Goal: Task Accomplishment & Management: Manage account settings

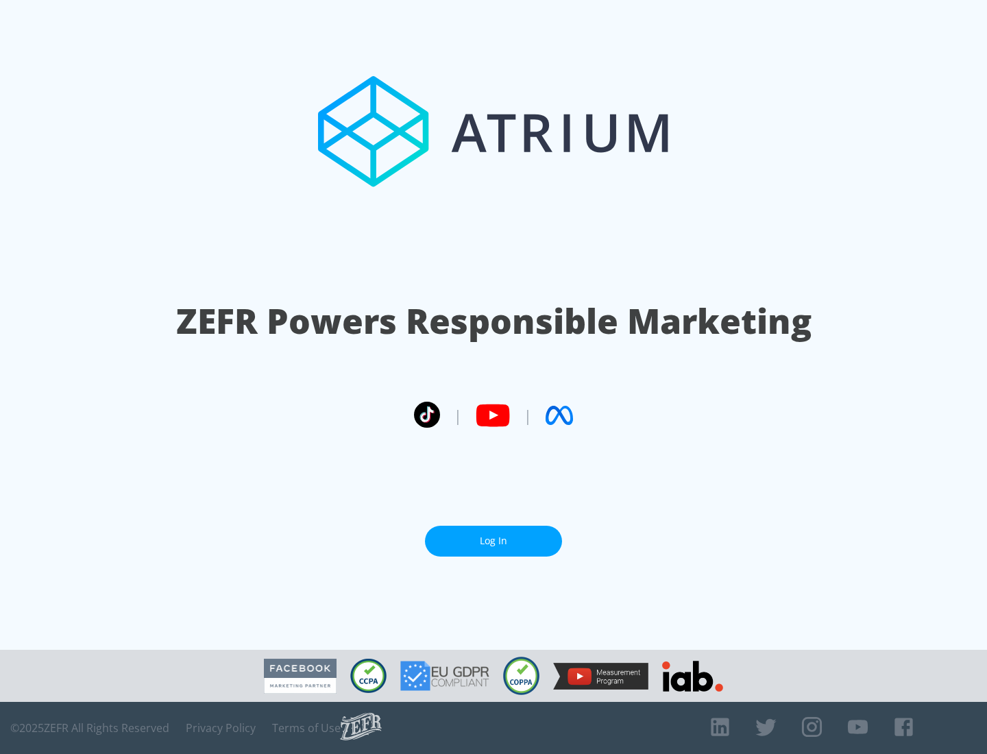
click at [493, 541] on link "Log In" at bounding box center [493, 541] width 137 height 31
